Goal: Check status

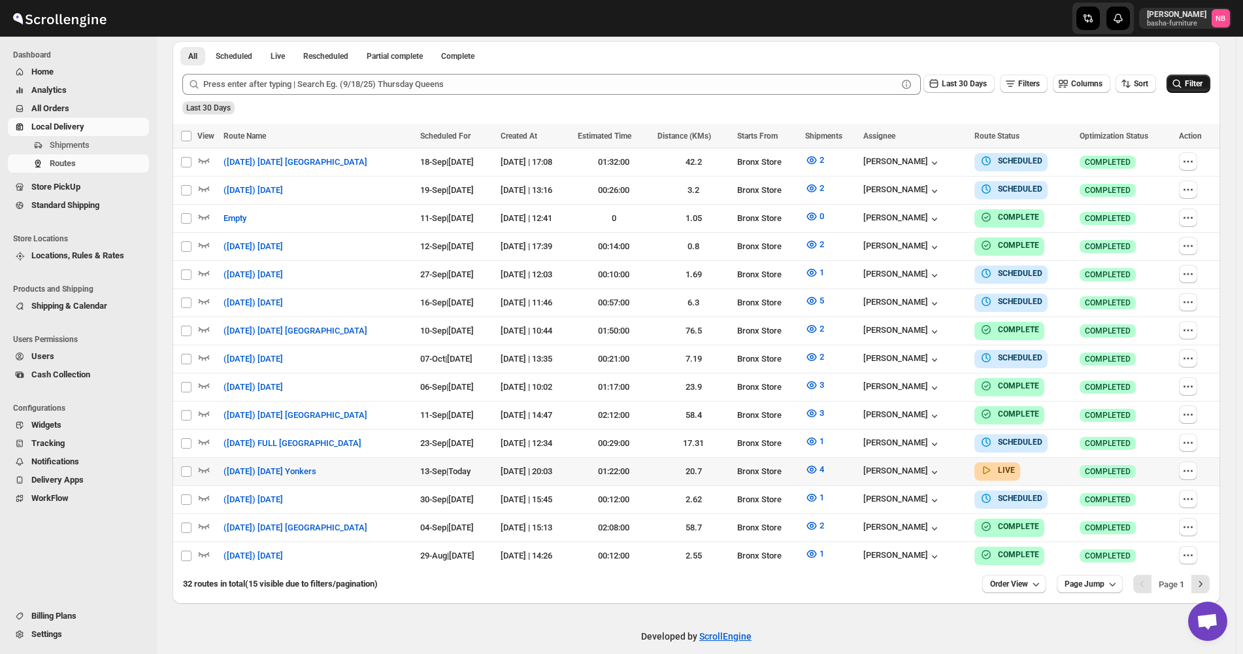
click at [1194, 84] on span "Filter" at bounding box center [1194, 83] width 18 height 9
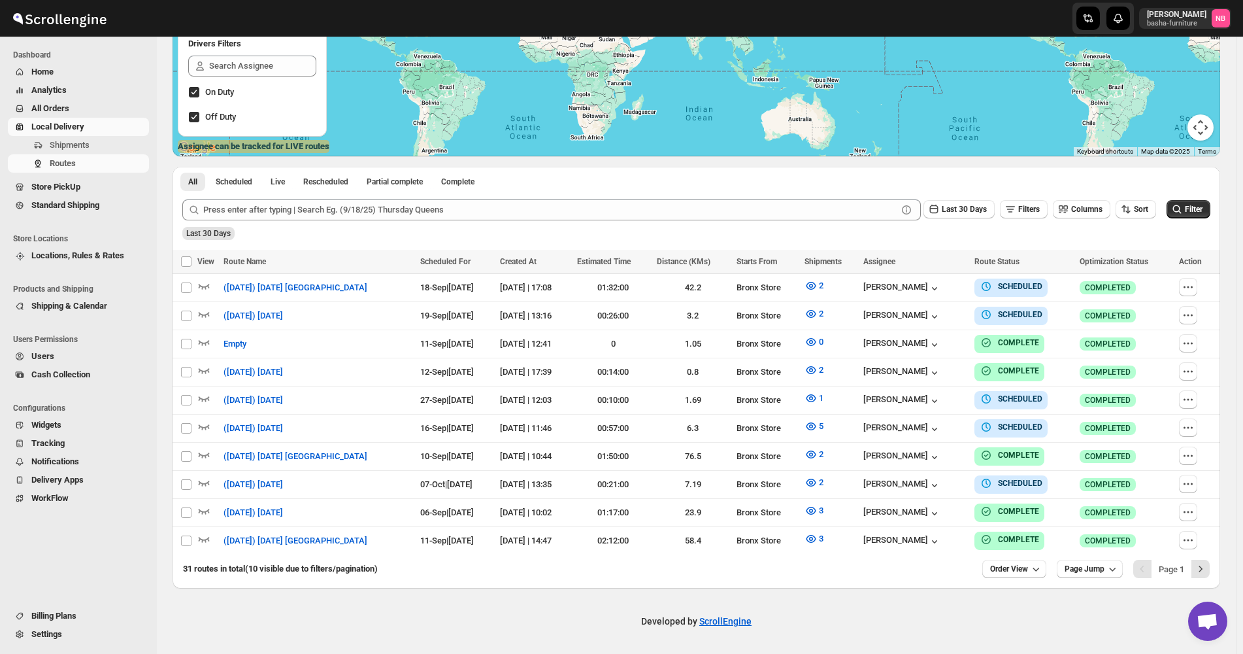
scroll to position [225, 0]
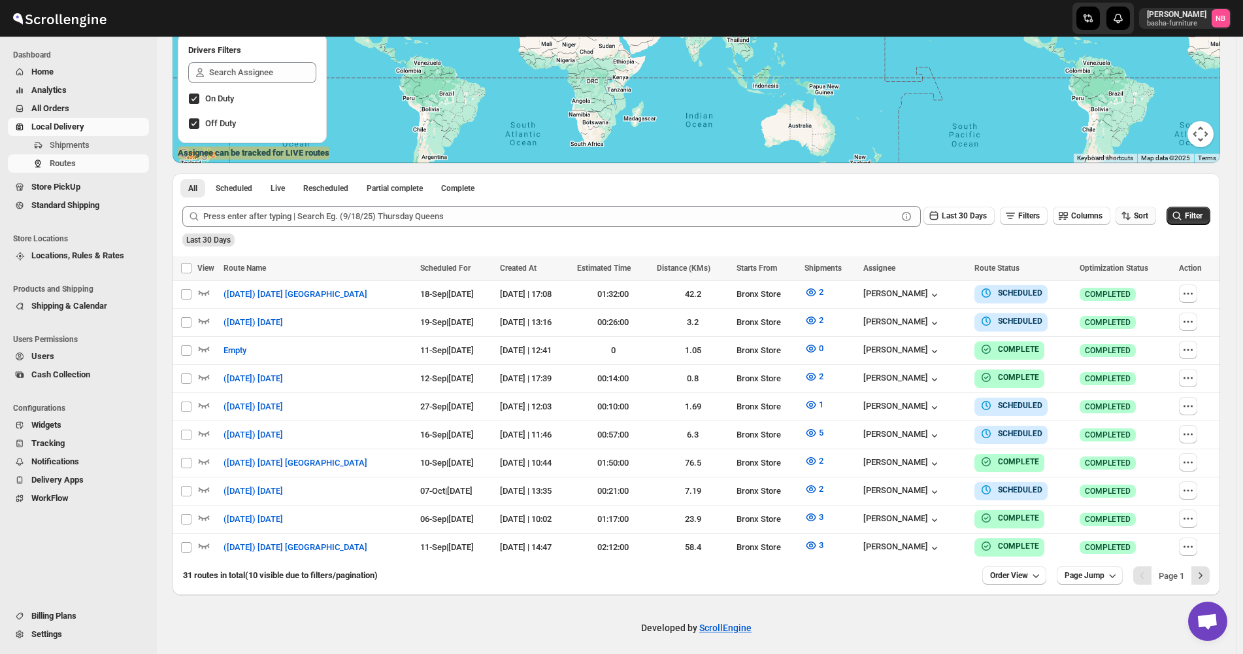
click at [1142, 213] on span "Sort" at bounding box center [1141, 215] width 14 height 9
click at [1135, 296] on button "Due Date" at bounding box center [1138, 286] width 79 height 21
click at [974, 224] on button "Last 30 Days" at bounding box center [958, 216] width 71 height 18
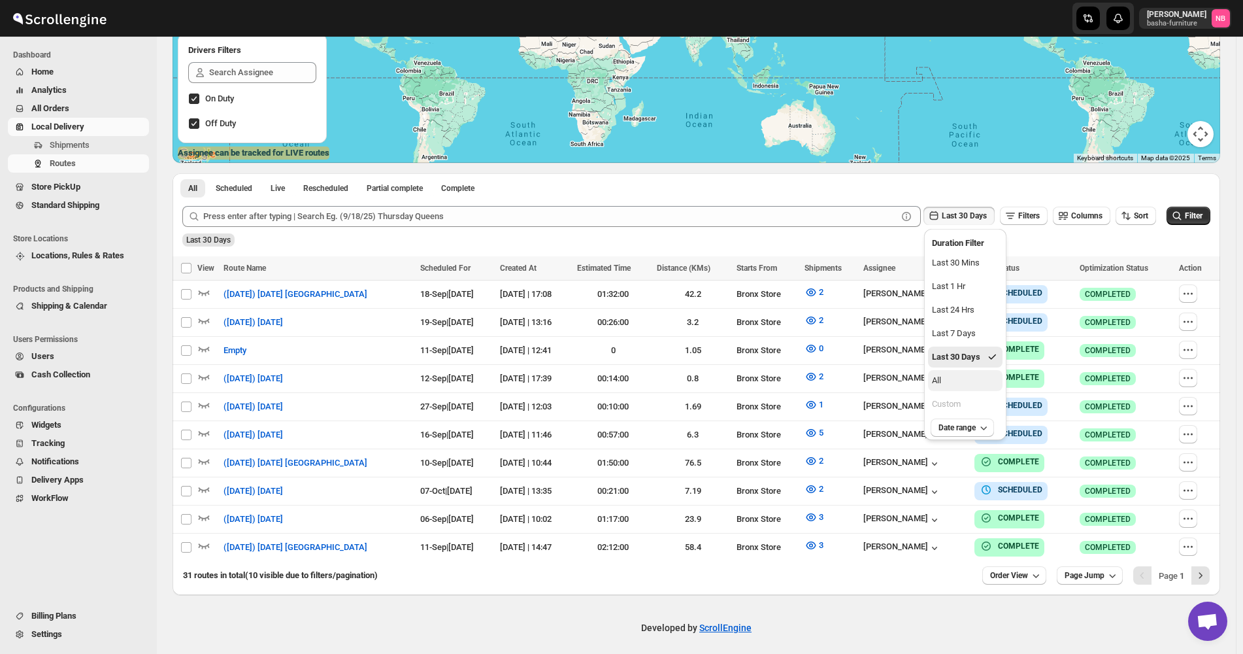
click at [967, 378] on button "All" at bounding box center [965, 380] width 75 height 21
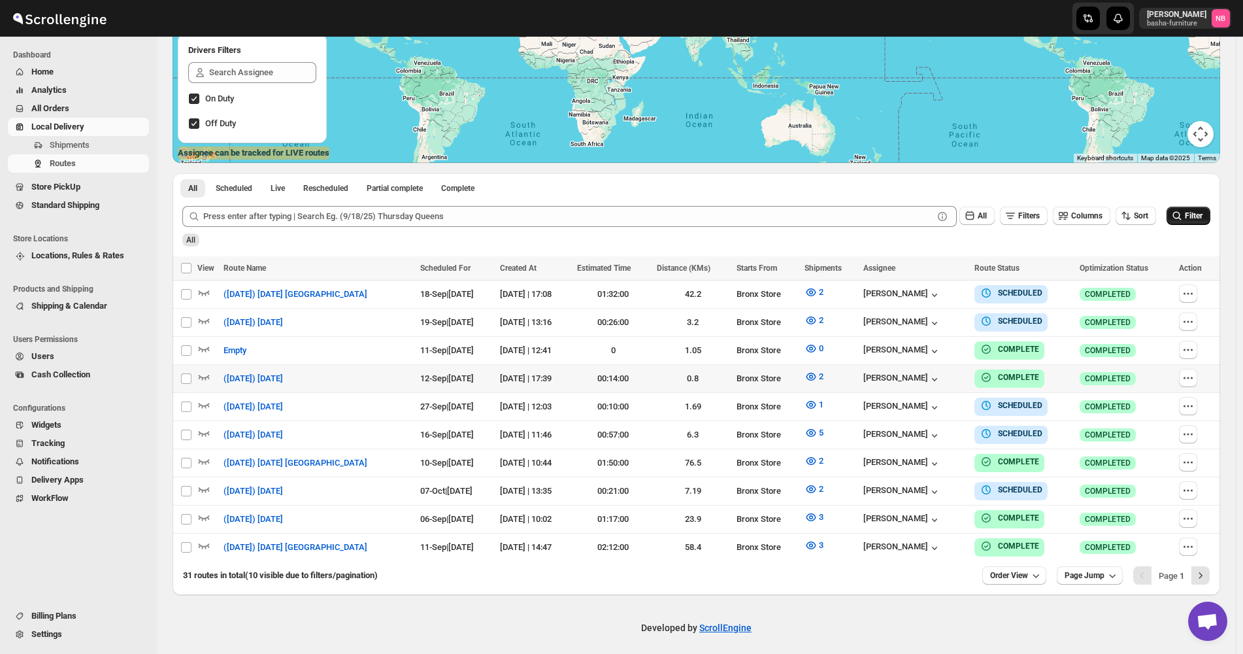
click at [1206, 222] on button "Filter" at bounding box center [1189, 216] width 44 height 18
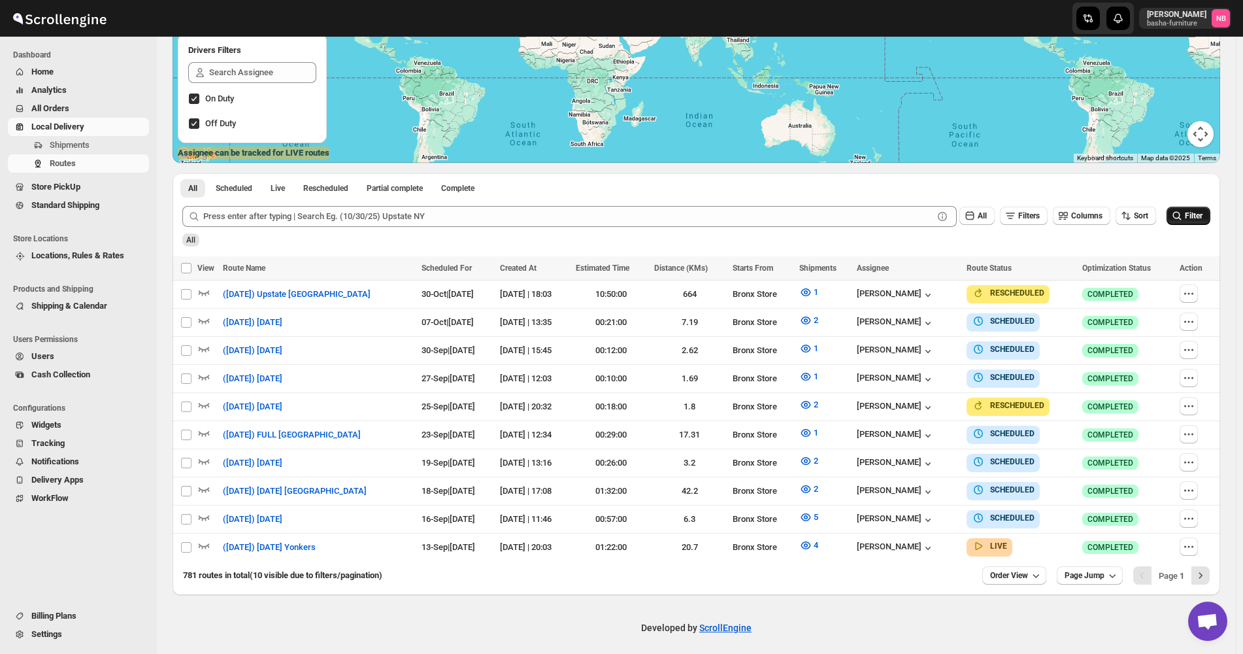
click at [1184, 220] on icon "submit" at bounding box center [1177, 215] width 13 height 13
click at [812, 539] on icon "button" at bounding box center [805, 545] width 13 height 13
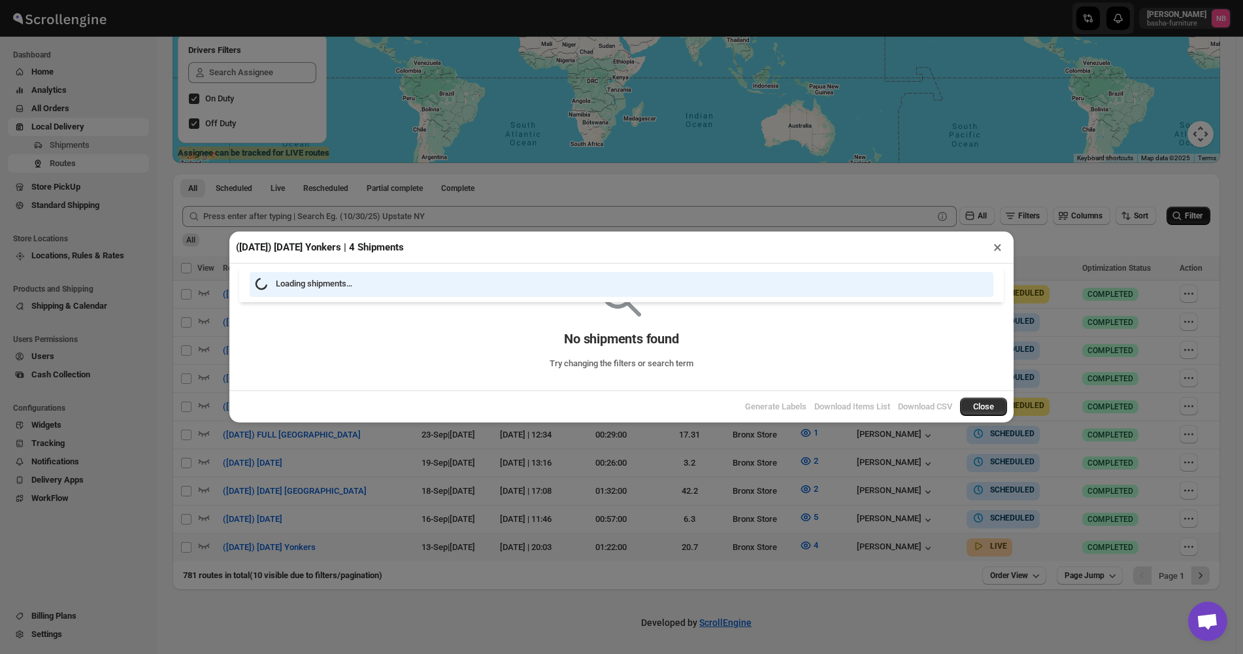
scroll to position [220, 0]
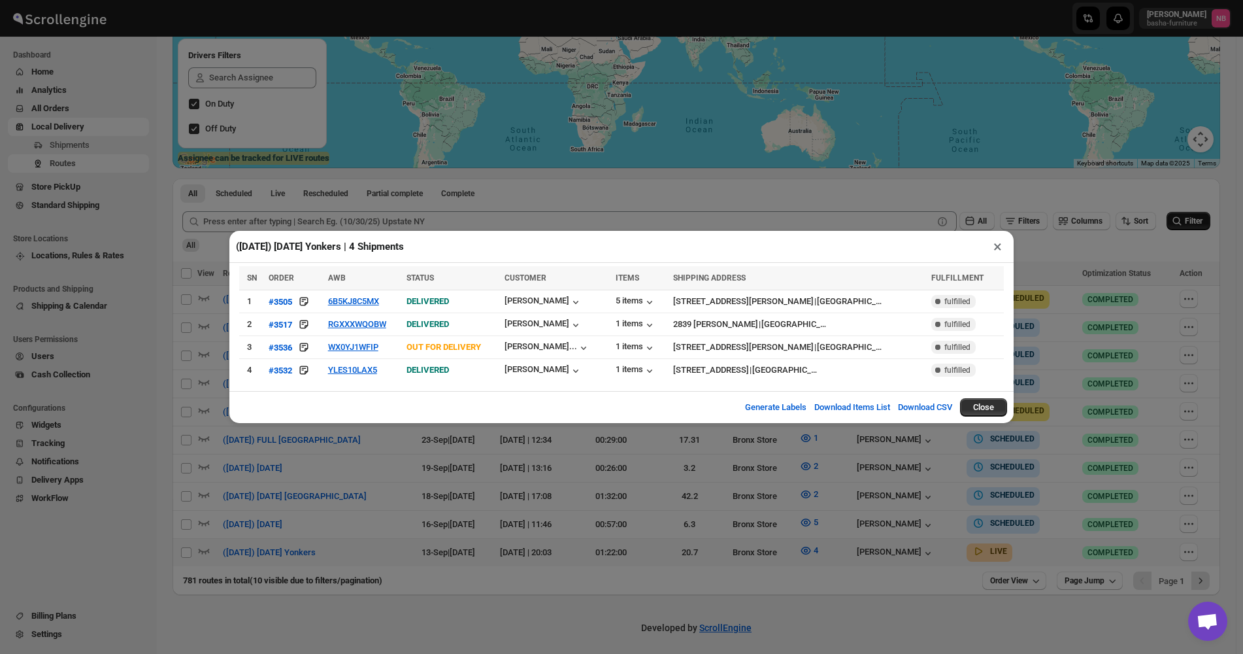
click at [793, 514] on div "([DATE]) [DATE] Yonkers | 4 Shipments × SN ORDER AWB STATUS CUSTOMER ITEMS SHIP…" at bounding box center [621, 327] width 1243 height 654
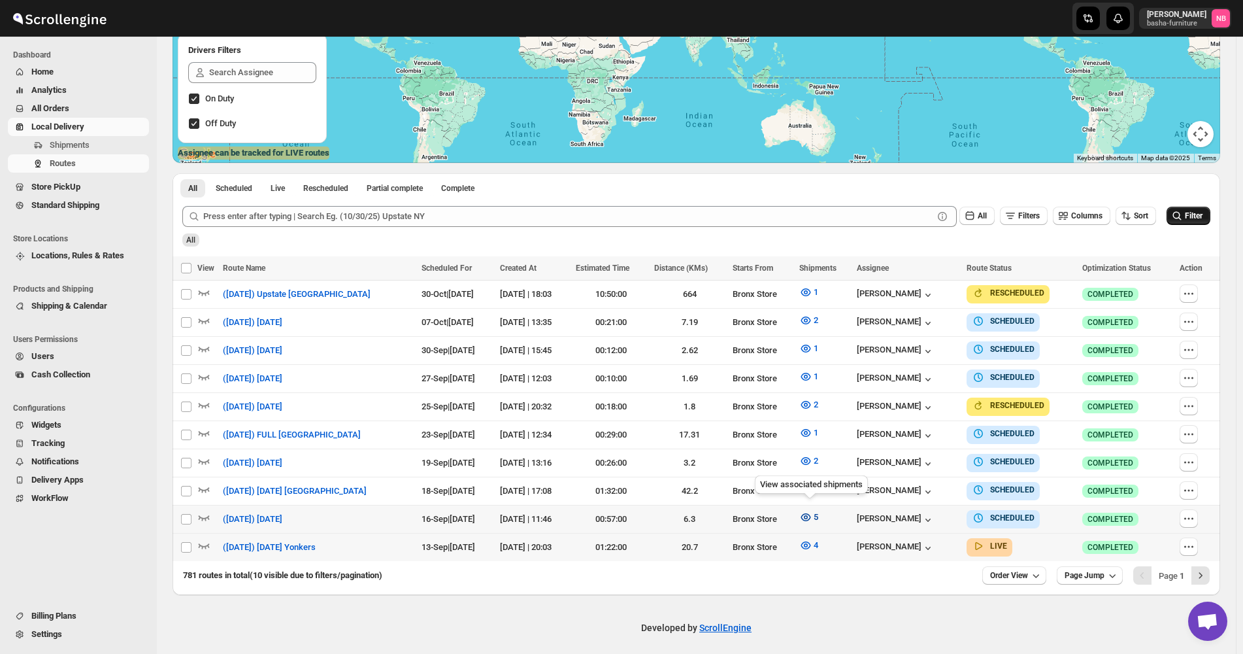
click at [805, 518] on button "5" at bounding box center [808, 517] width 35 height 21
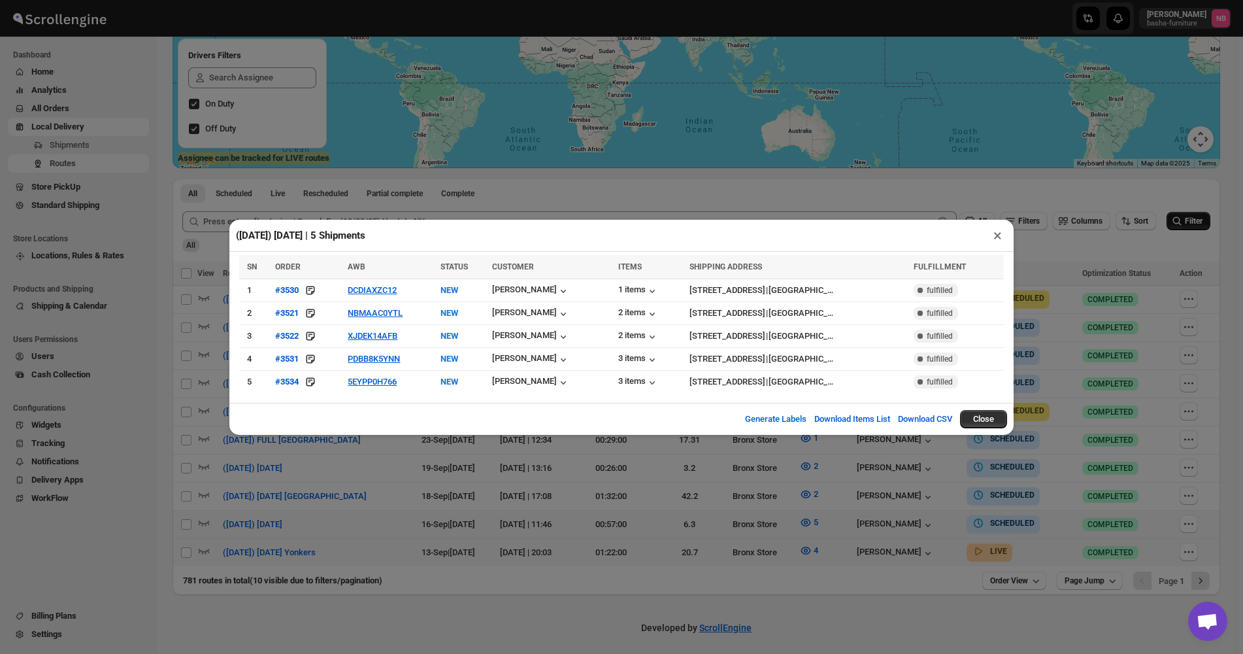
click at [456, 540] on div "([DATE]) [DATE] | 5 Shipments × SN ORDER AWB STATUS CUSTOMER ITEMS SHIPPING ADD…" at bounding box center [621, 327] width 1243 height 654
